Goal: Find specific page/section: Locate a particular part of the current website

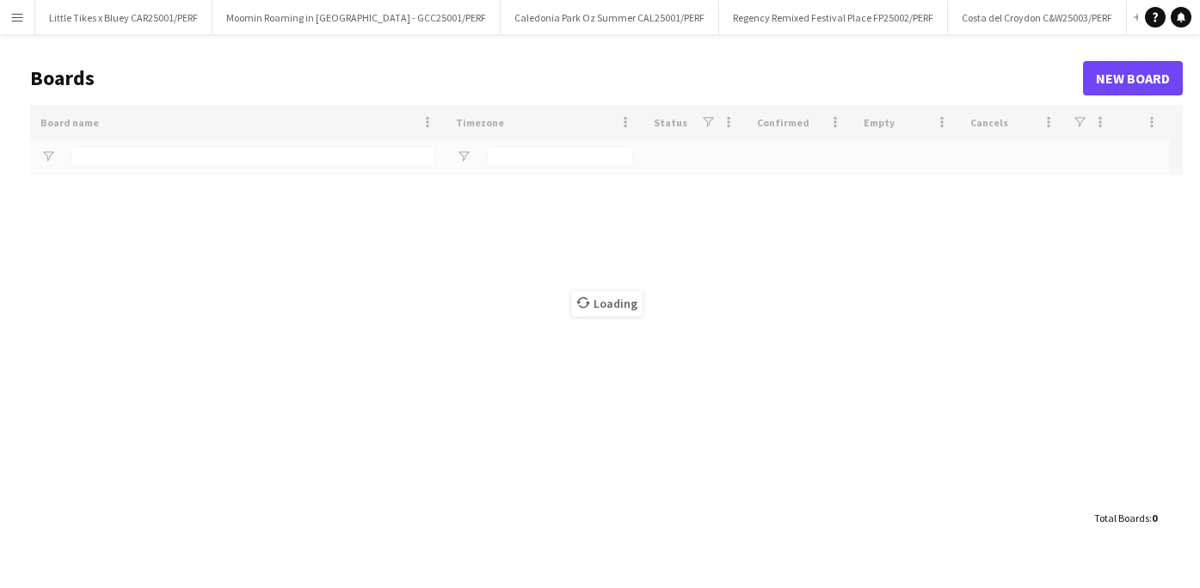
type input "***"
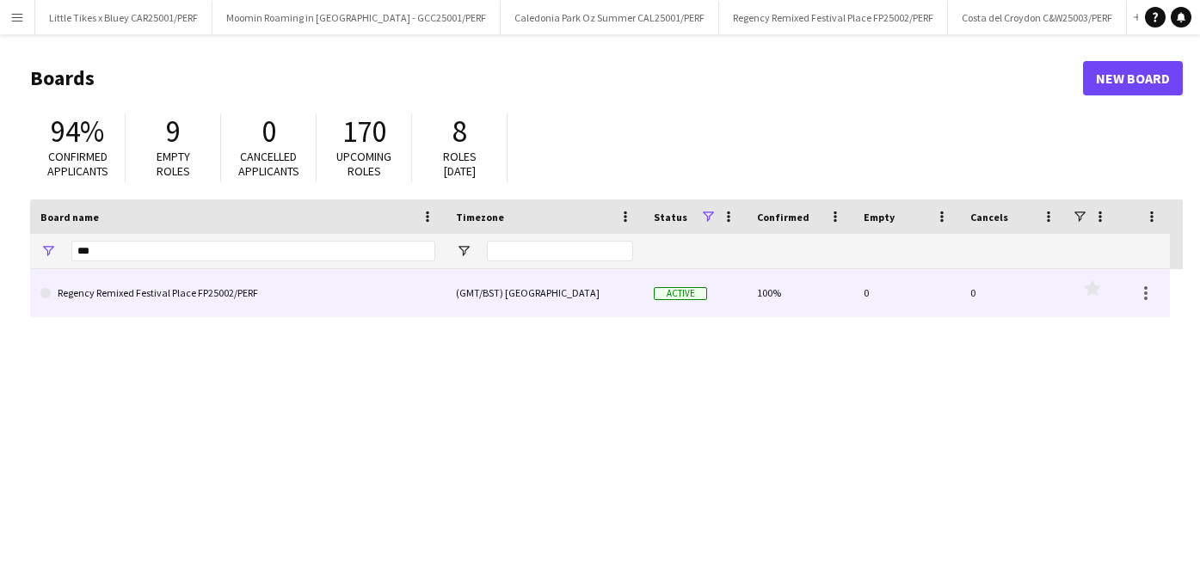
click at [151, 281] on link "Regency Remixed Festival Place FP25002/PERF" at bounding box center [237, 293] width 395 height 48
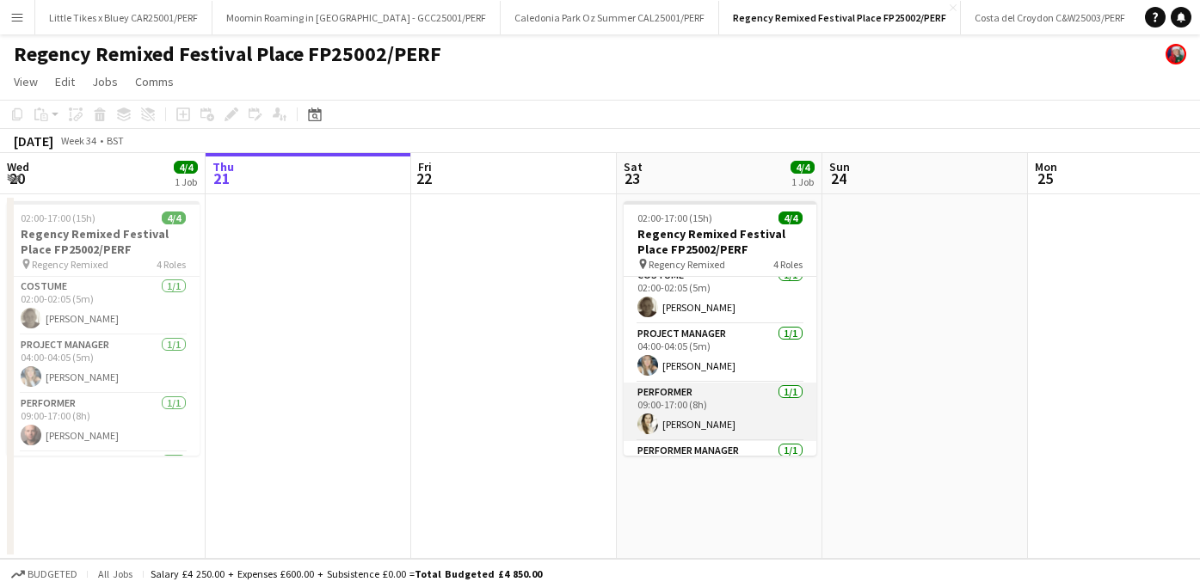
scroll to position [55, 0]
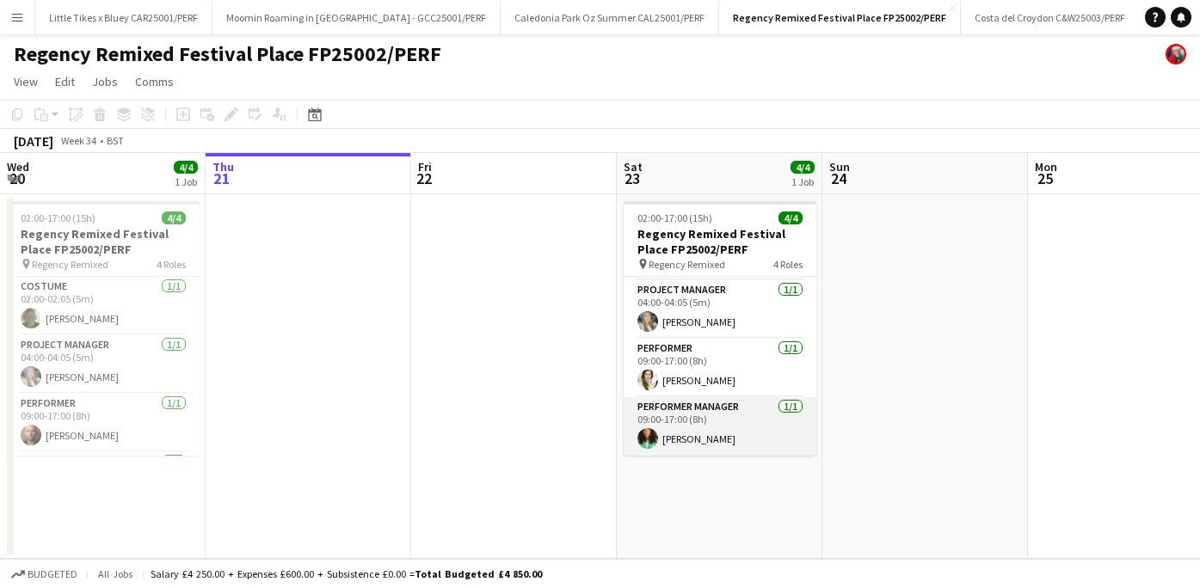
click at [710, 433] on app-card-role "Performer Manager [DATE] 09:00-17:00 (8h) [PERSON_NAME]" at bounding box center [720, 426] width 193 height 58
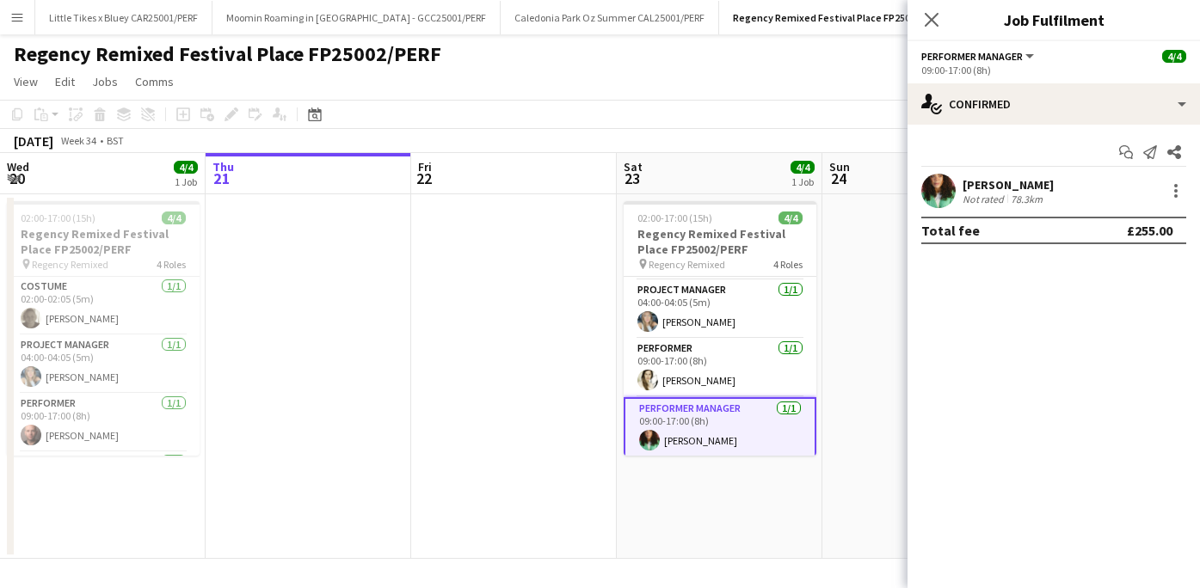
click at [941, 193] on app-user-avatar at bounding box center [938, 191] width 34 height 34
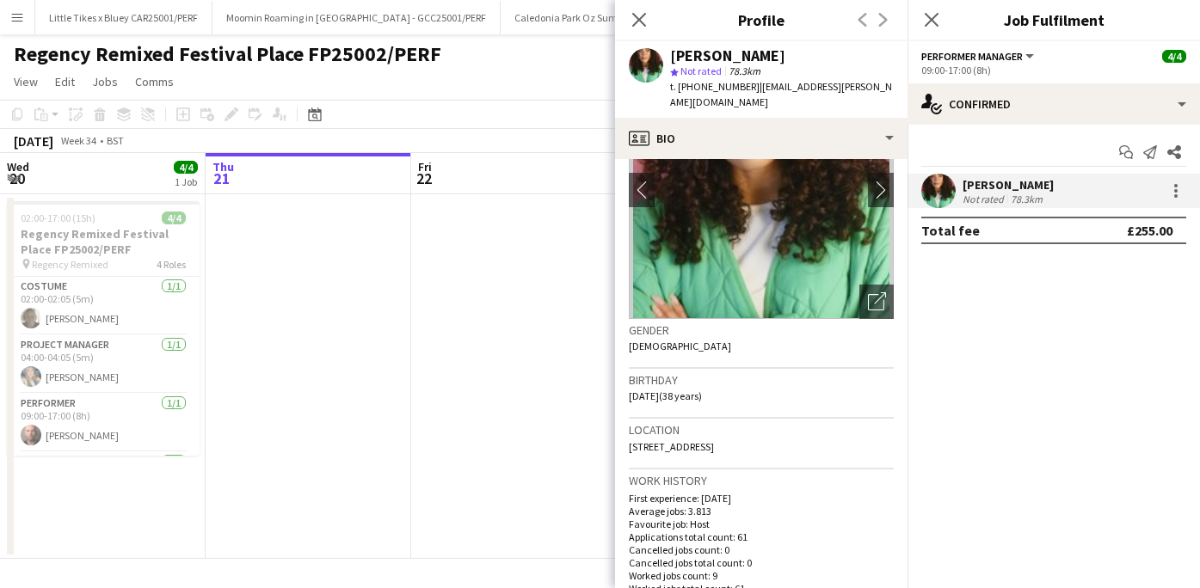
scroll to position [140, 0]
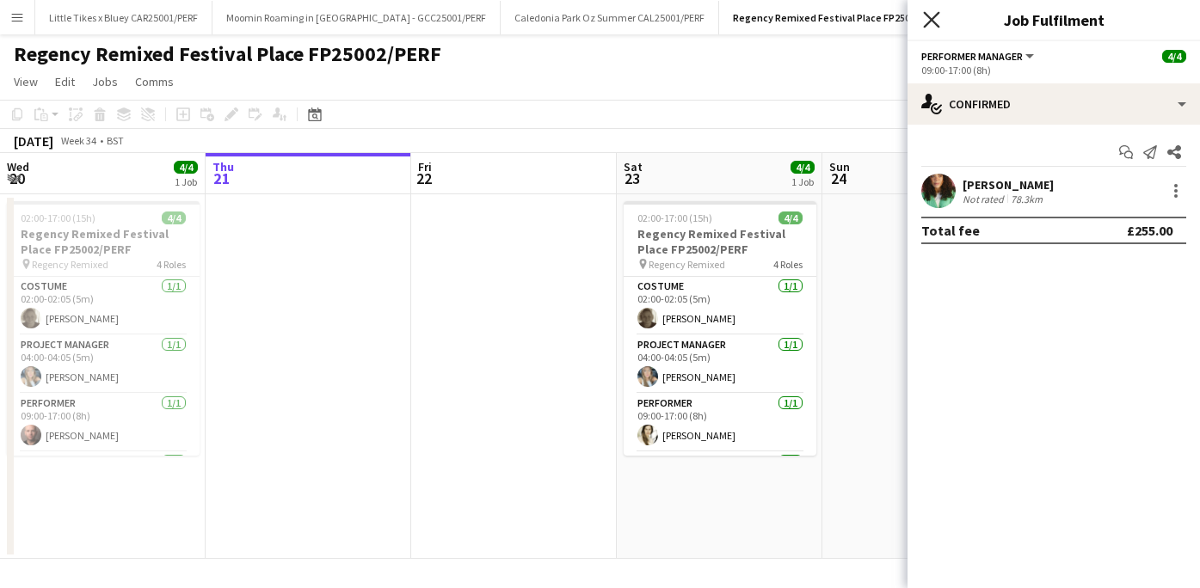
click at [931, 22] on icon "Close pop-in" at bounding box center [931, 19] width 16 height 16
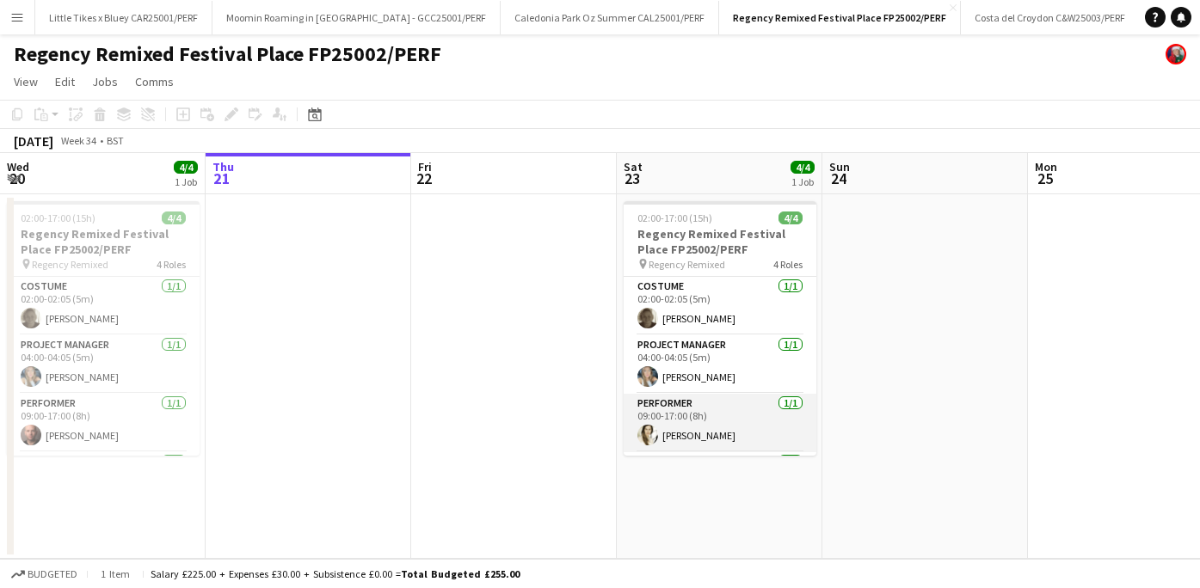
scroll to position [55, 0]
click at [690, 407] on app-card-role "Performer Manager [DATE] 09:00-17:00 (8h) [PERSON_NAME]" at bounding box center [720, 426] width 193 height 58
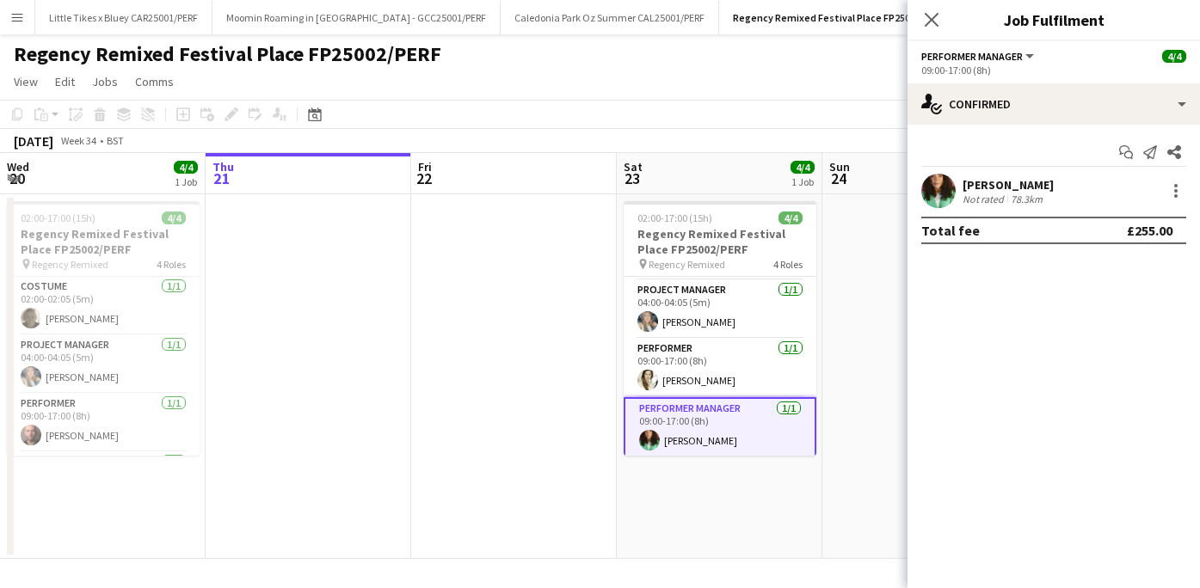
click at [936, 193] on app-user-avatar at bounding box center [938, 191] width 34 height 34
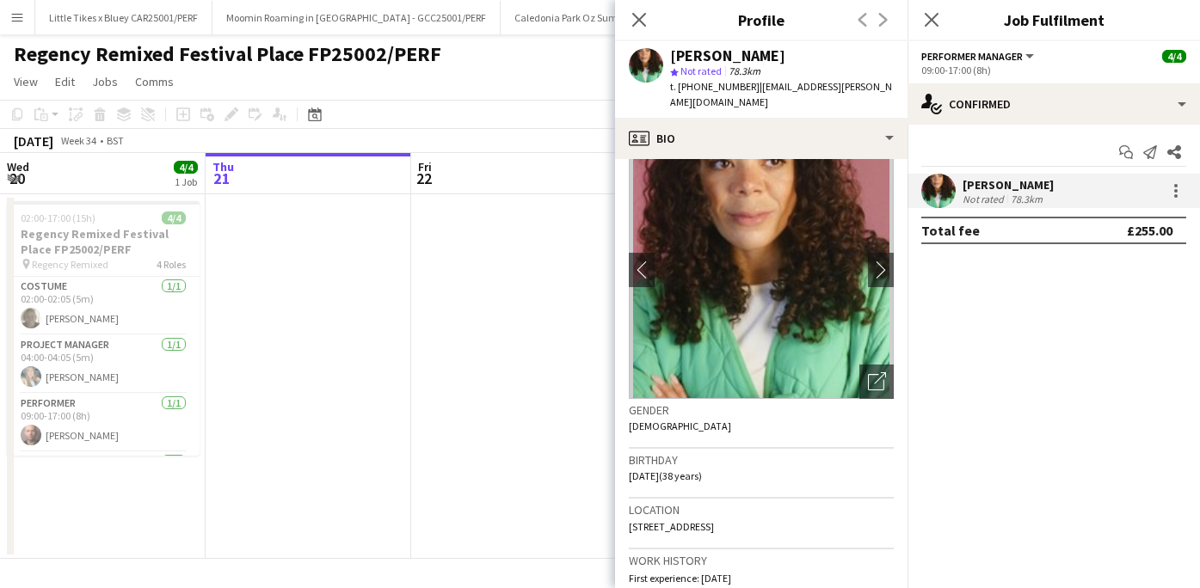
scroll to position [49, 0]
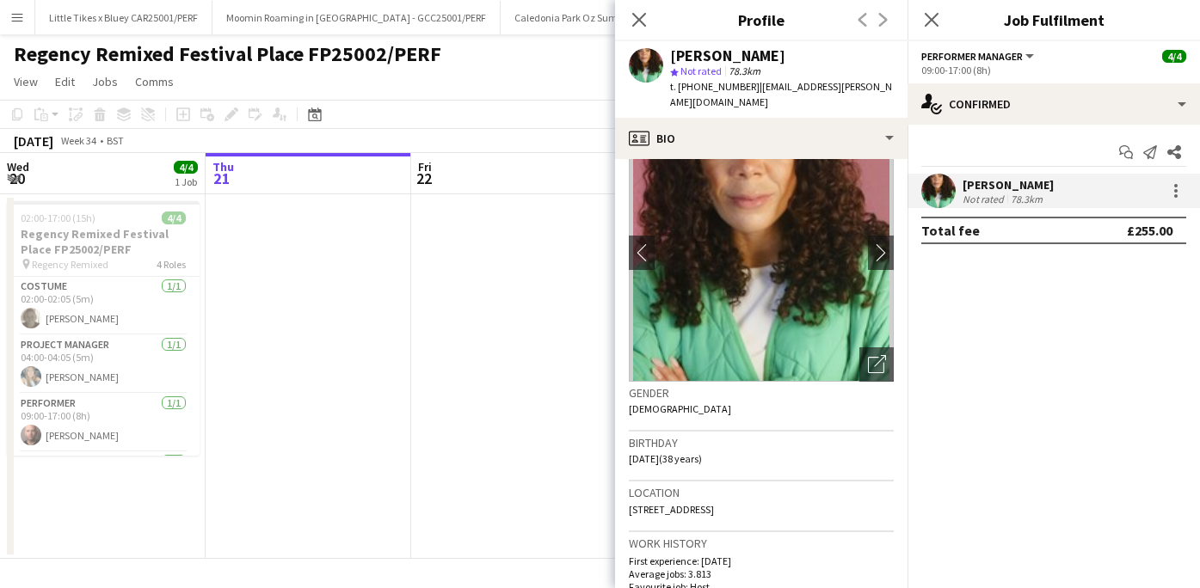
drag, startPoint x: 832, startPoint y: 495, endPoint x: 624, endPoint y: 494, distance: 208.1
click at [624, 494] on app-crew-profile-bio "chevron-left chevron-right Open photos pop-in Gender [DEMOGRAPHIC_DATA] Birthda…" at bounding box center [761, 373] width 292 height 429
copy span "[STREET_ADDRESS]"
click at [643, 19] on icon "Close pop-in" at bounding box center [638, 19] width 16 height 16
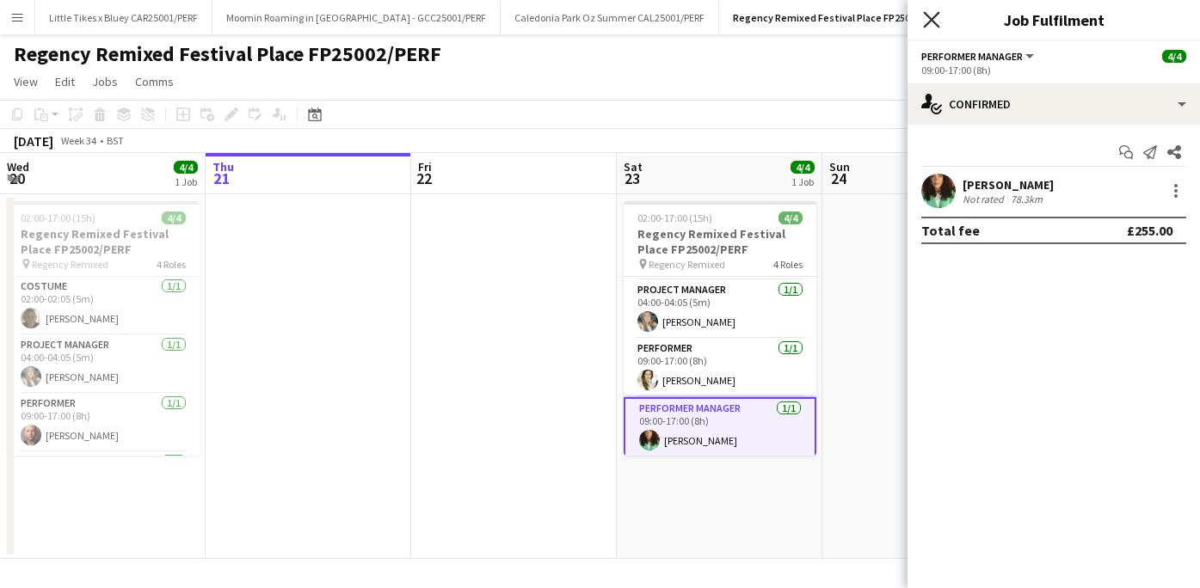
click at [938, 16] on icon "Close pop-in" at bounding box center [931, 19] width 16 height 16
